Goal: Task Accomplishment & Management: Manage account settings

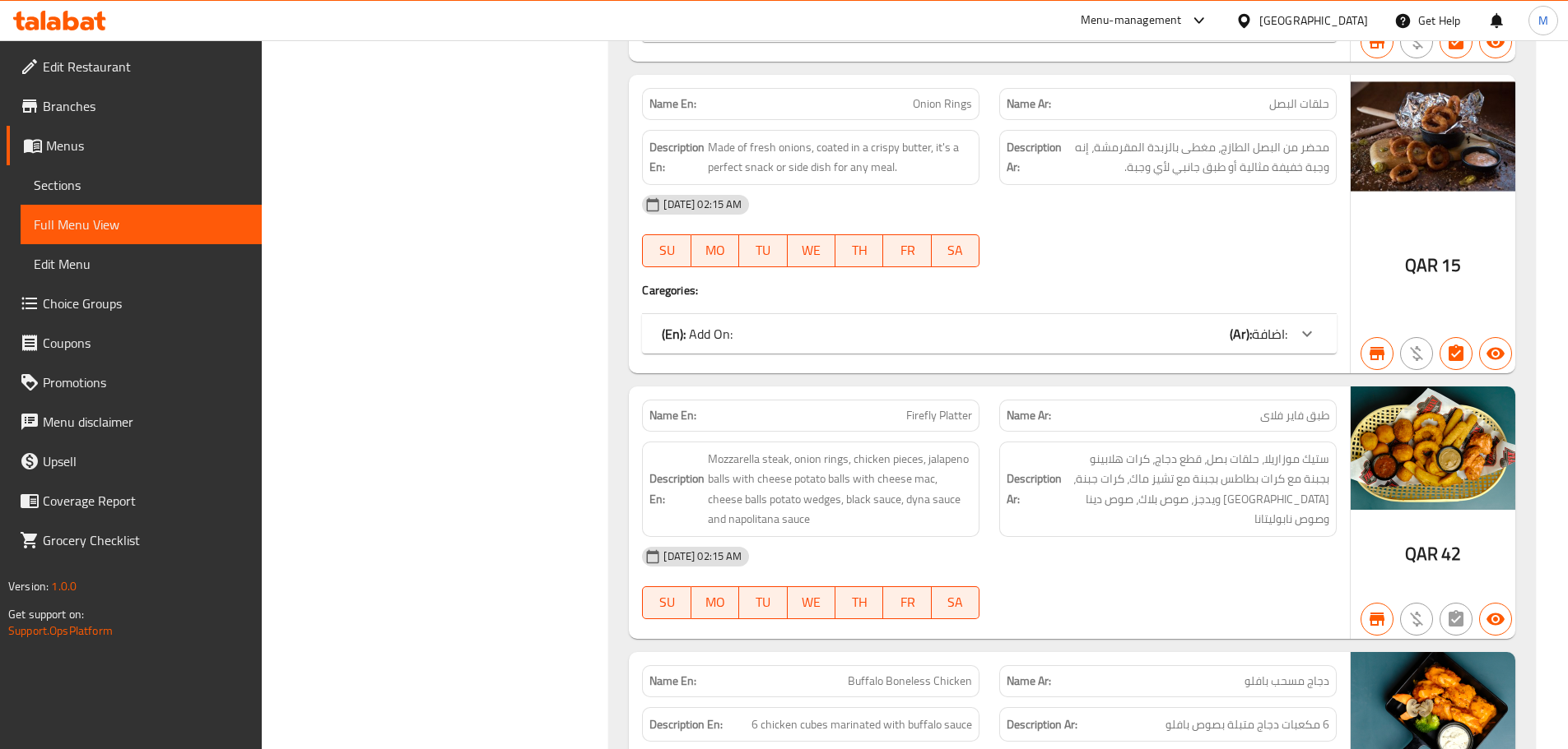
scroll to position [9501, 0]
click at [1127, 185] on div "[DATE] 02:15 AM" at bounding box center [989, 204] width 714 height 40
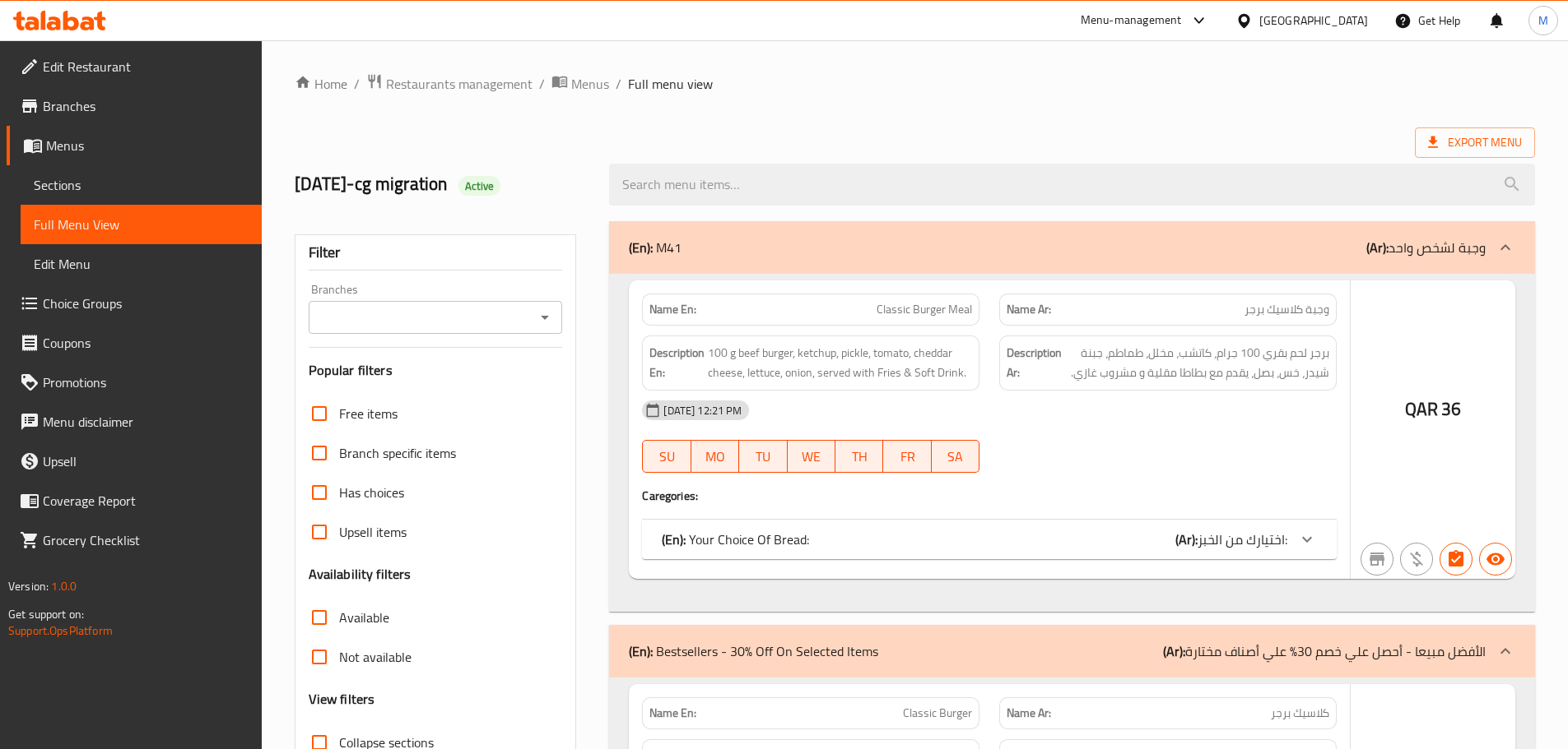
click at [1125, 344] on div at bounding box center [784, 374] width 1568 height 749
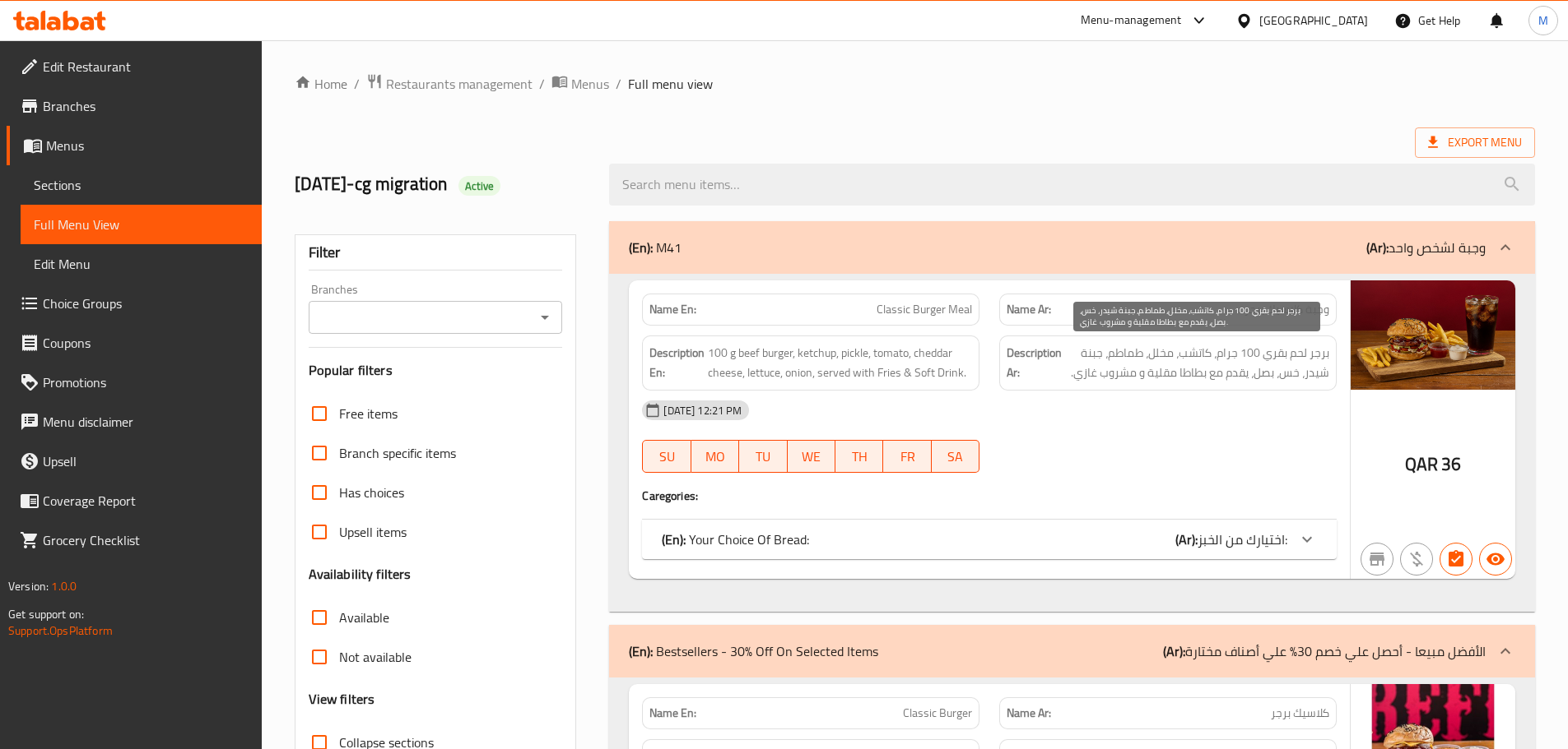
scroll to position [9501, 0]
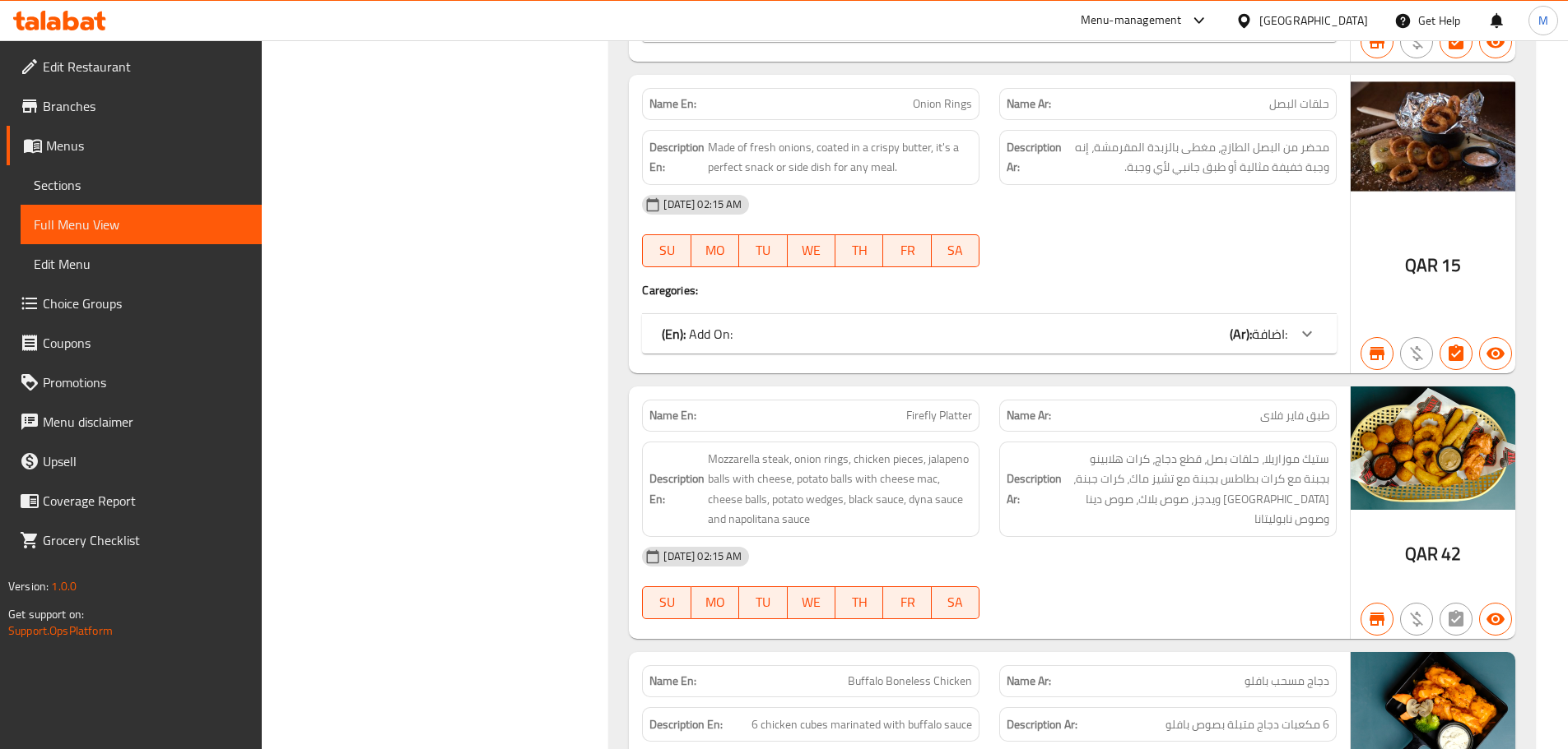
click at [1219, 209] on div "24-11-2023 02:15 AM SU MO TU WE TH FR SA" at bounding box center [989, 231] width 714 height 92
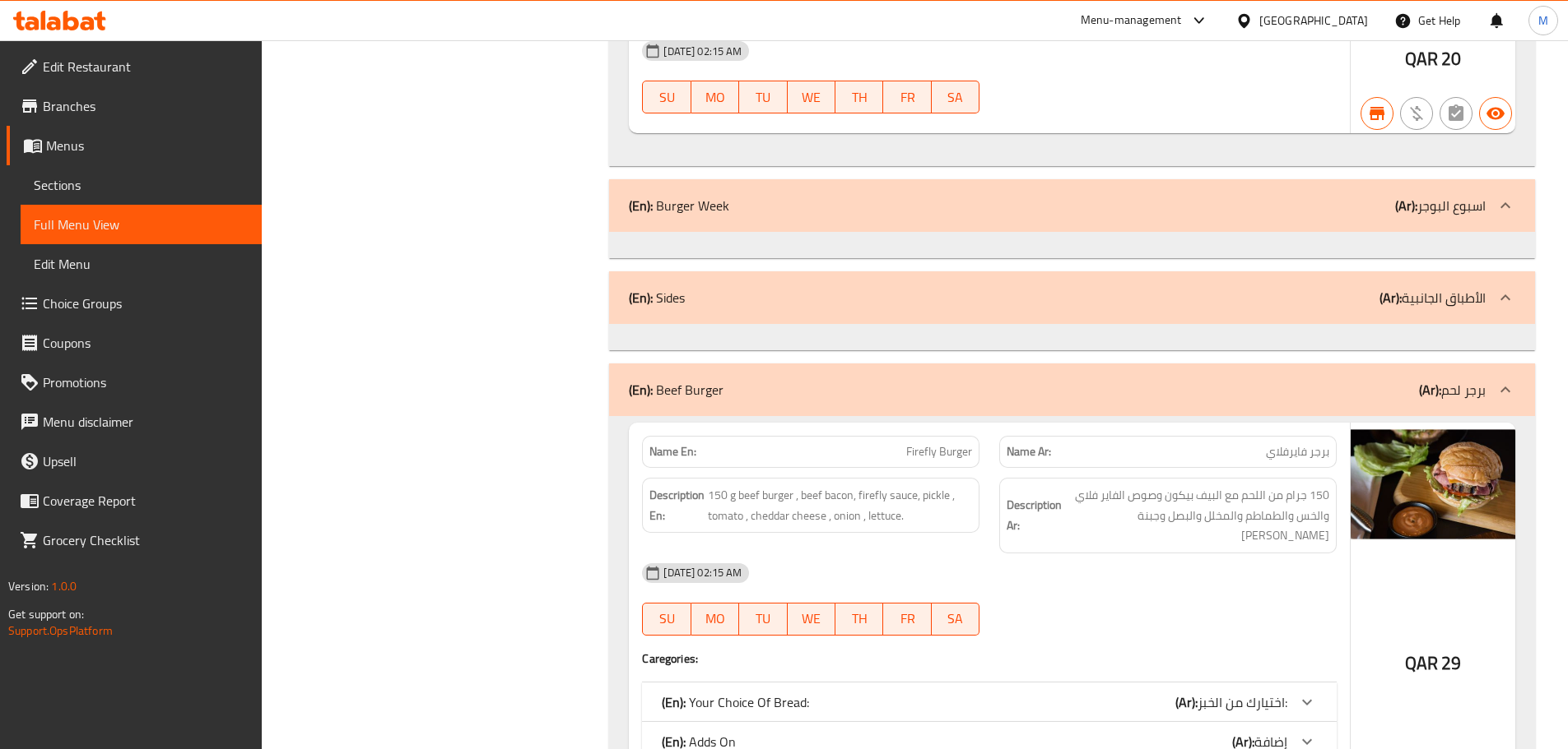
scroll to position [0, 0]
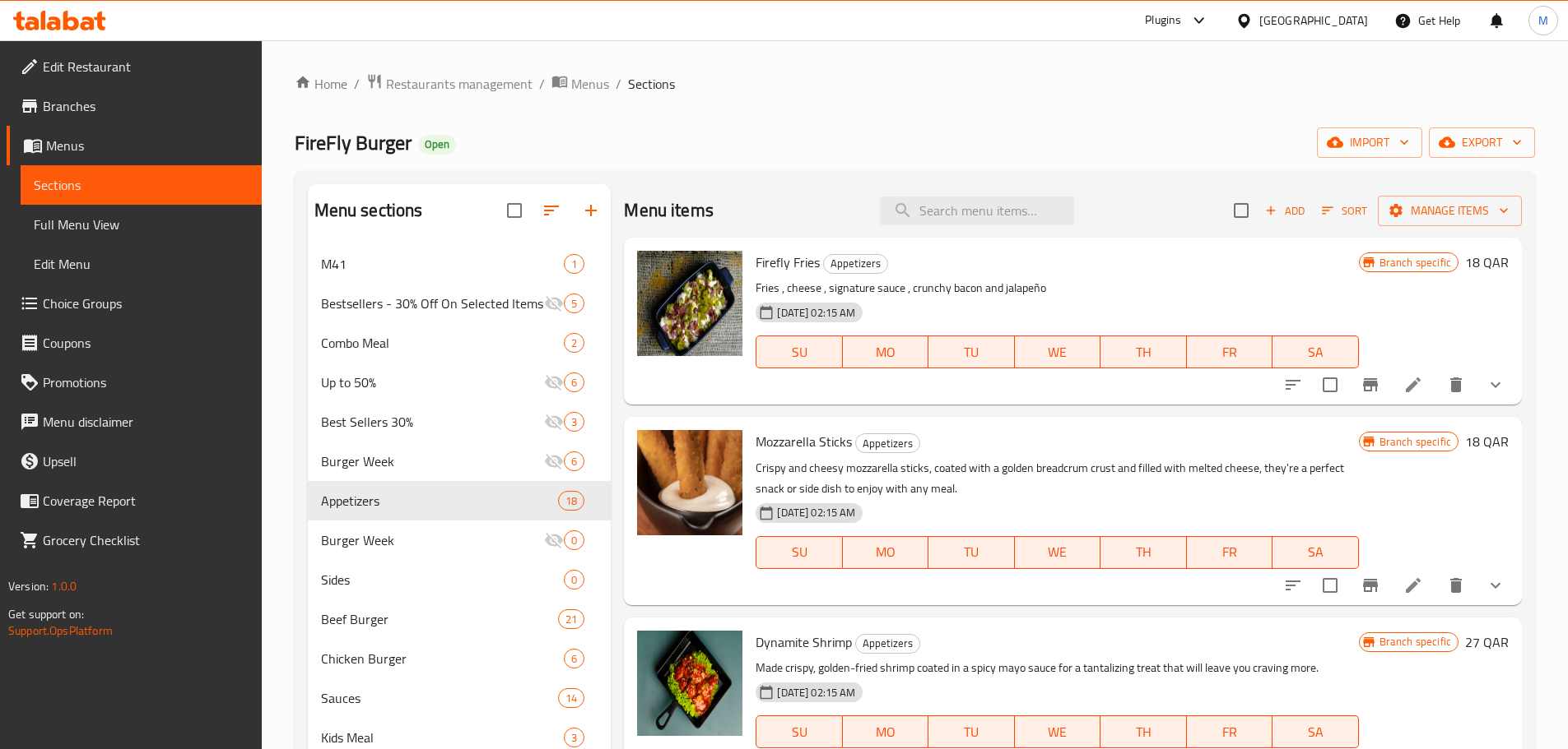
click at [1339, 12] on div "[GEOGRAPHIC_DATA]" at bounding box center [1313, 21] width 109 height 18
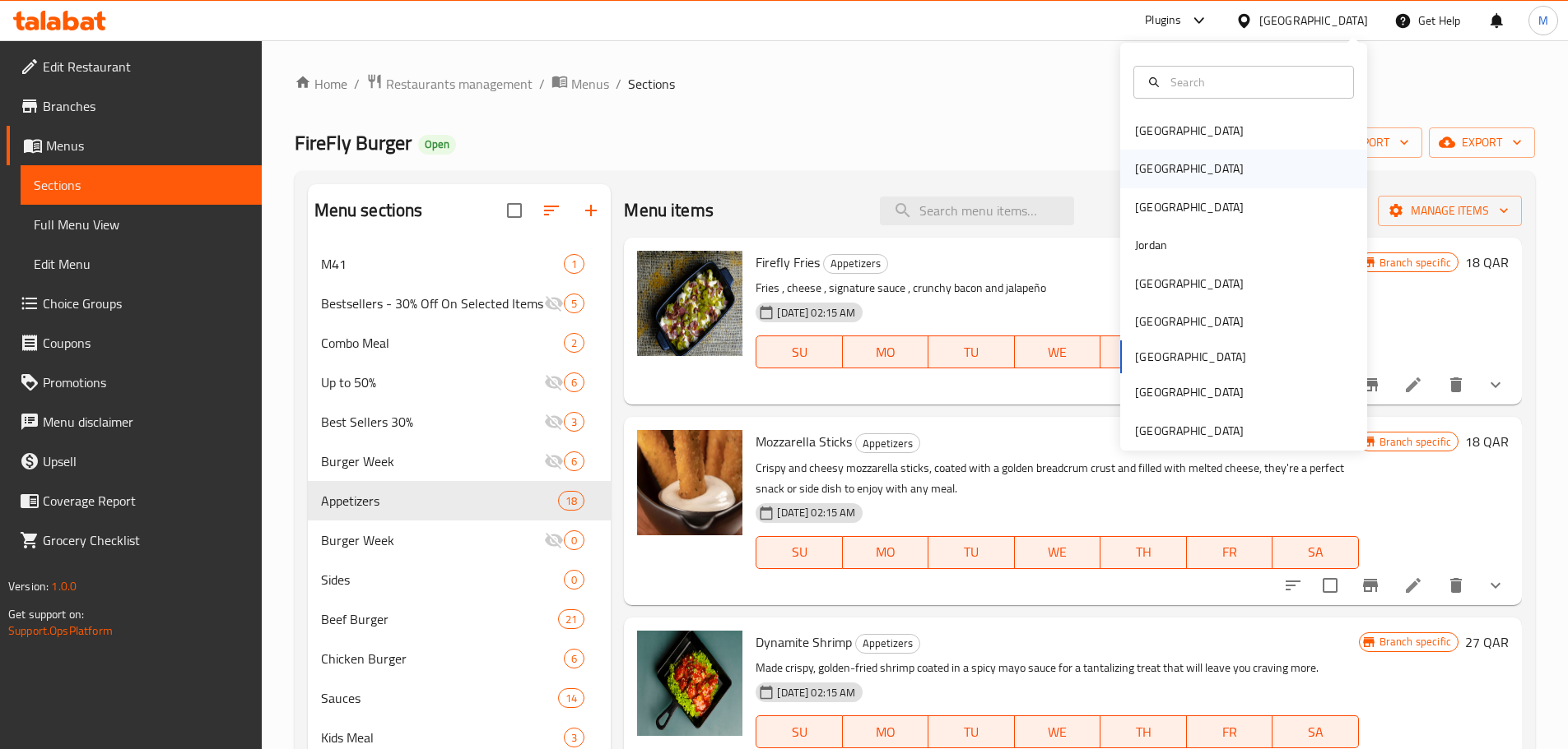
click at [1171, 171] on div "[GEOGRAPHIC_DATA]" at bounding box center [1243, 168] width 247 height 38
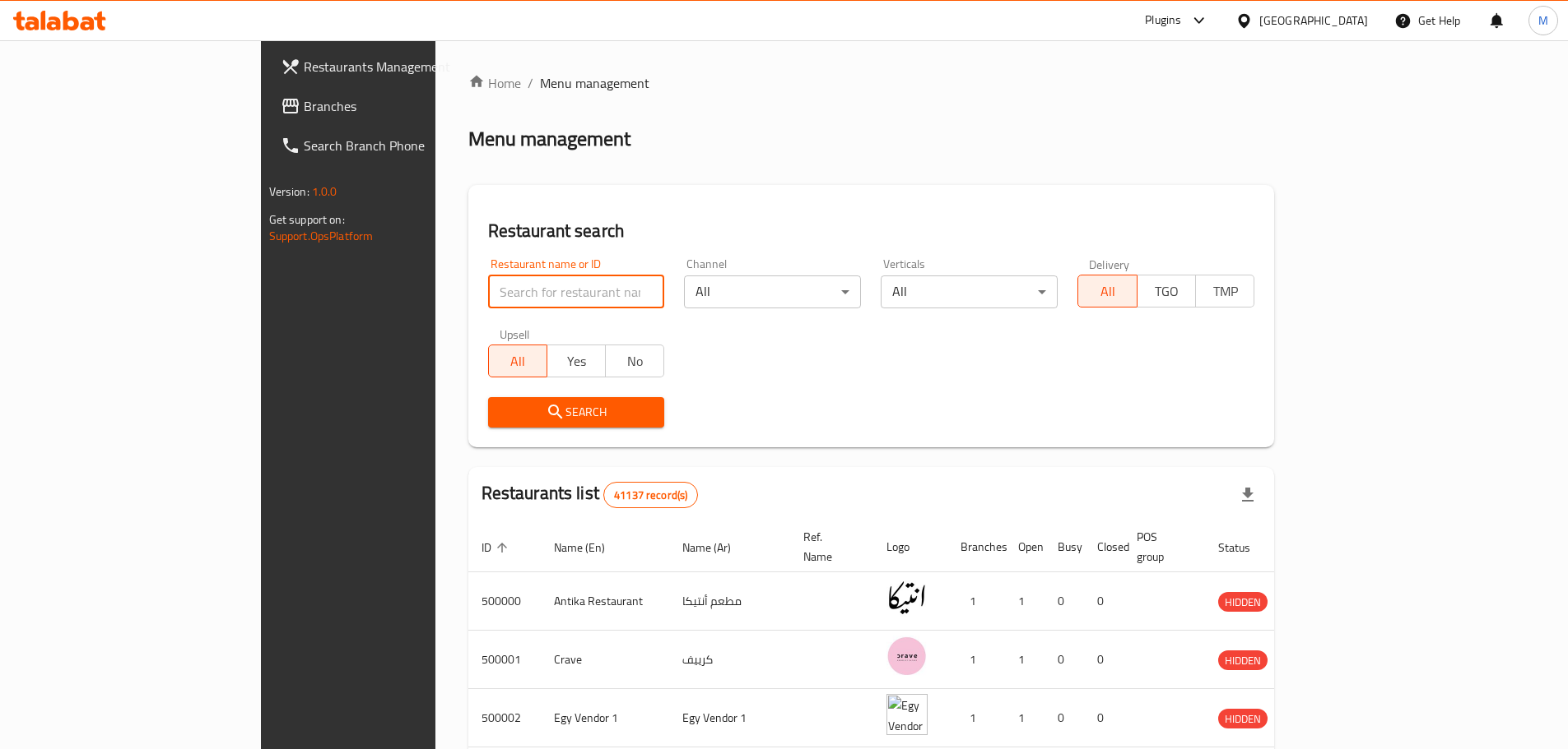
click at [488, 293] on input "search" at bounding box center [576, 292] width 177 height 33
paste input "695139"
type input "695139"
click button "Search" at bounding box center [576, 412] width 177 height 30
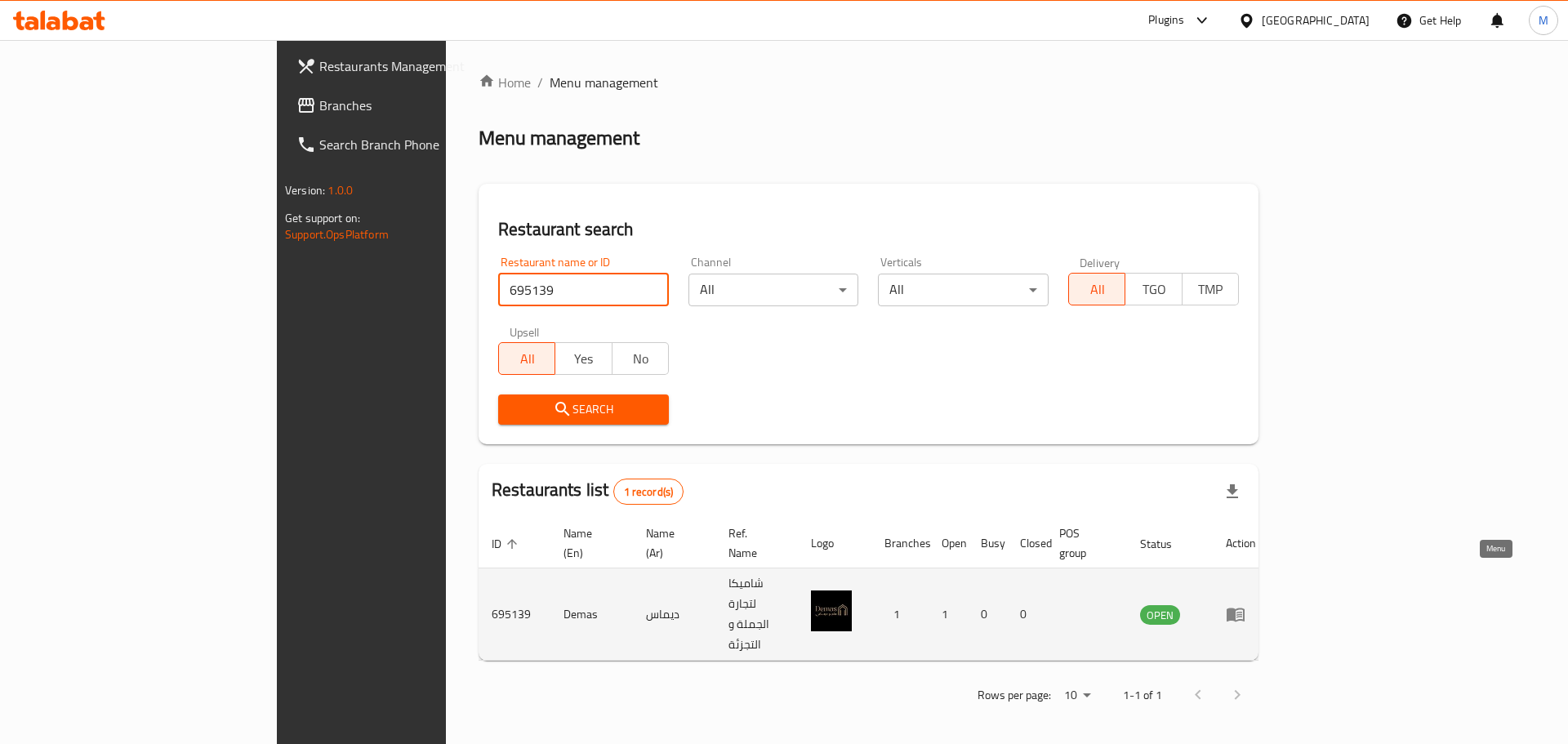
click at [1245, 604] on icon "enhanced table" at bounding box center [1234, 613] width 19 height 19
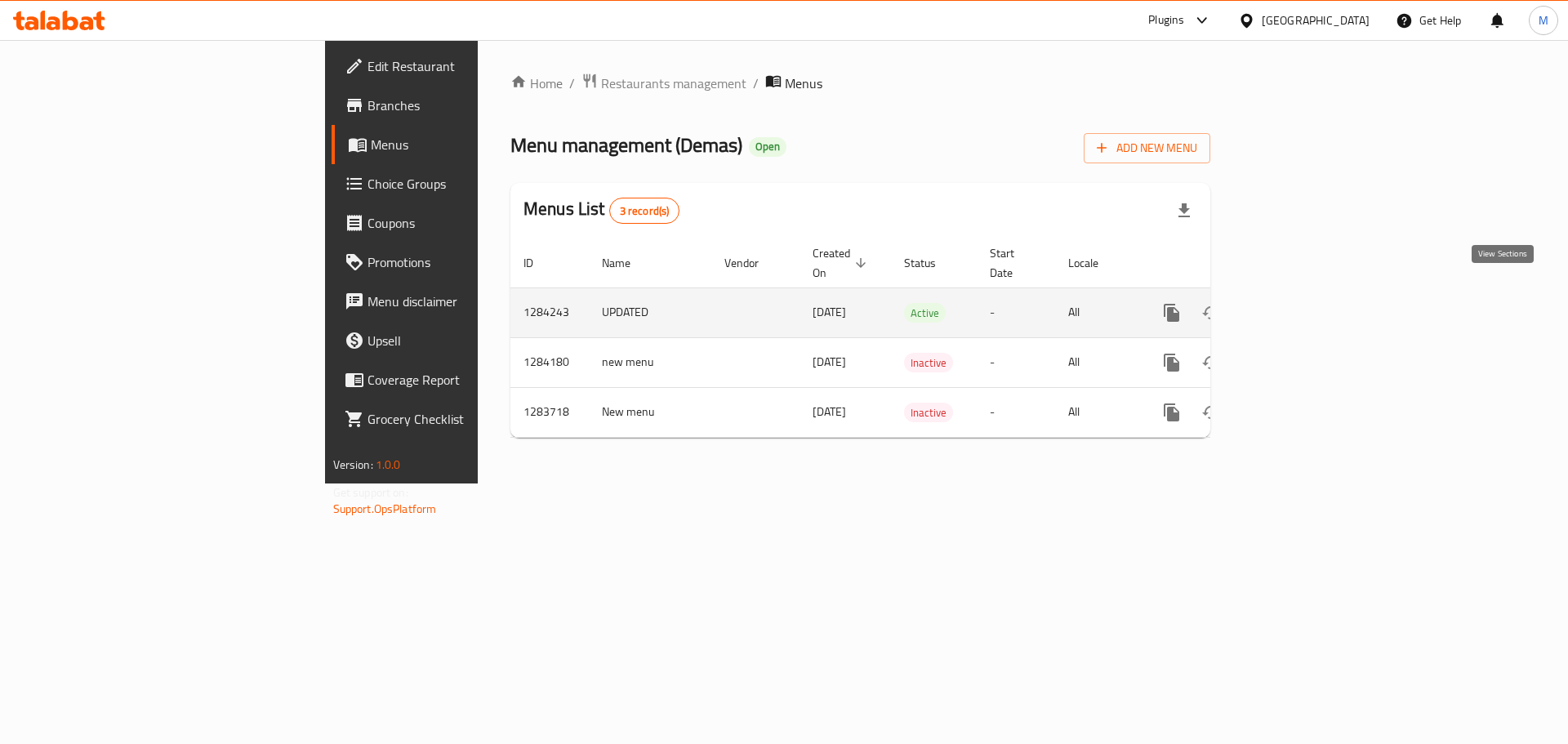
click at [1309, 293] on link "enhanced table" at bounding box center [1289, 313] width 39 height 39
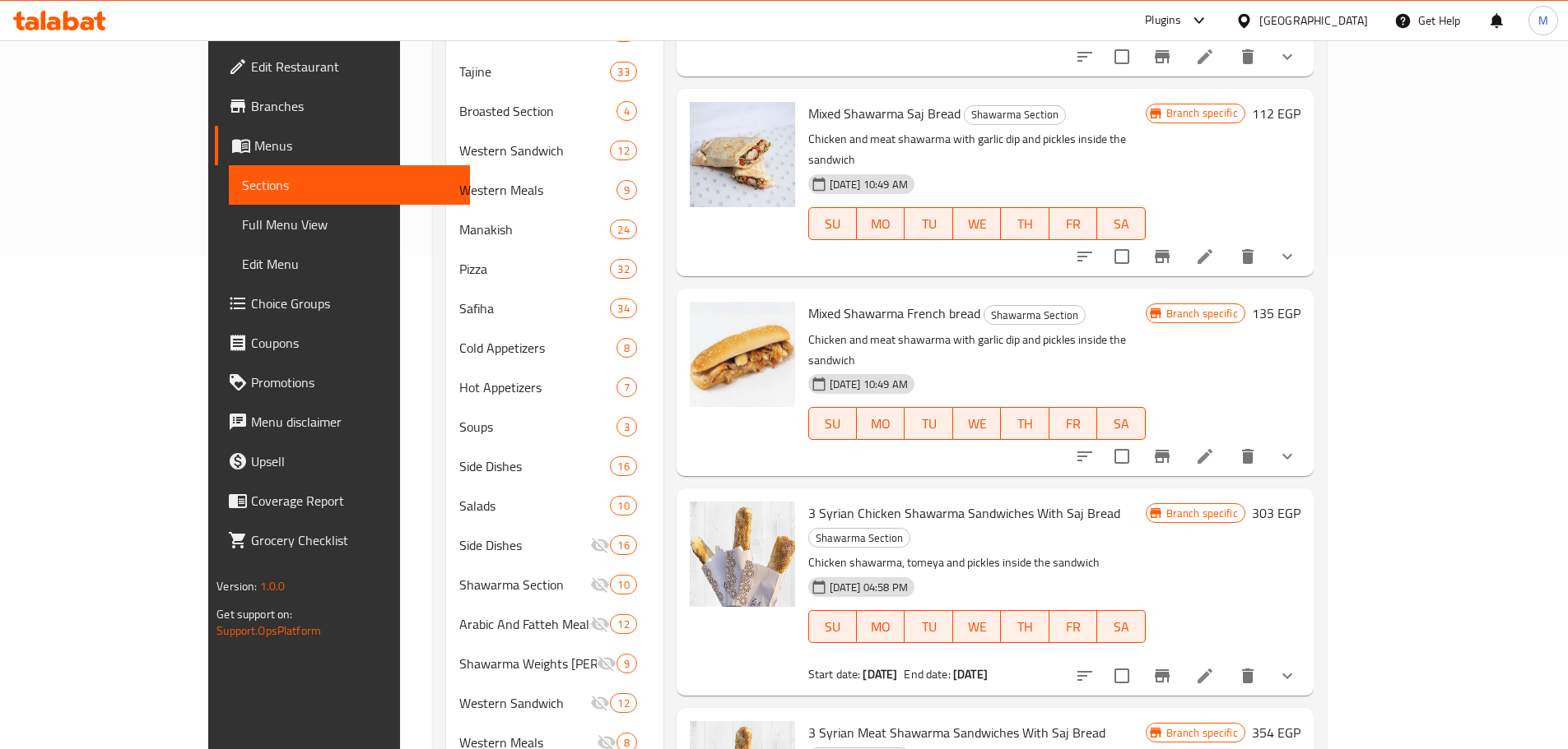
scroll to position [732, 0]
